Goal: Navigation & Orientation: Find specific page/section

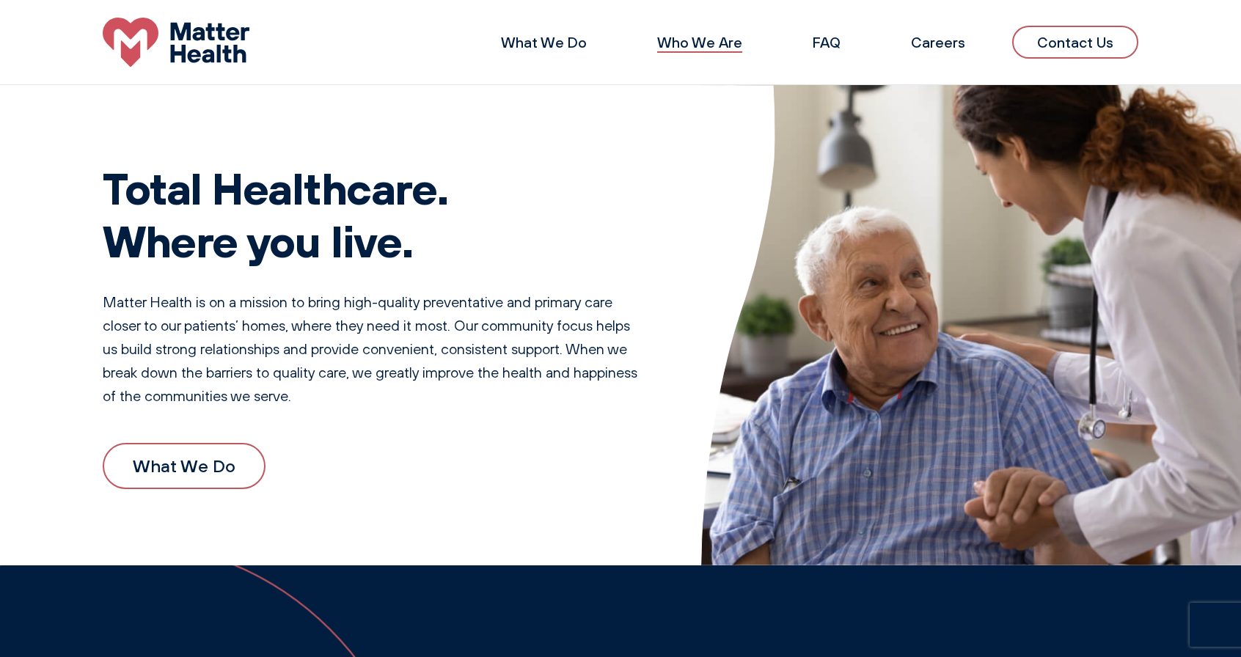
click at [734, 43] on link "Who We Are" at bounding box center [699, 42] width 85 height 18
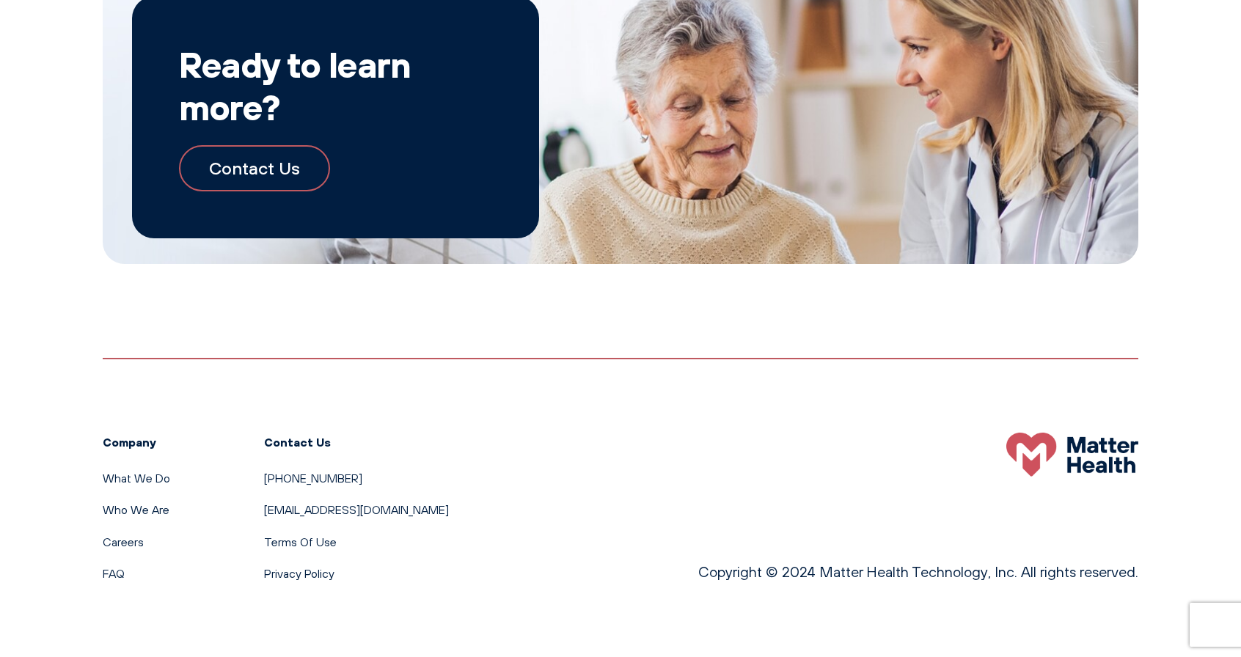
scroll to position [1592, 0]
click at [128, 505] on link "Who We Are" at bounding box center [136, 509] width 67 height 15
